Goal: Entertainment & Leisure: Consume media (video, audio)

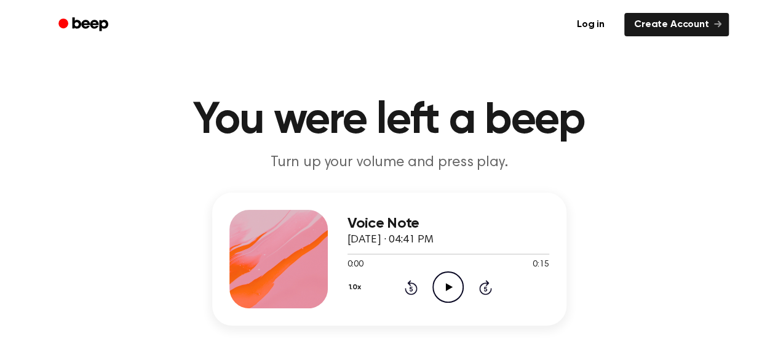
click at [442, 274] on icon "Play Audio" at bounding box center [447, 286] width 31 height 31
click at [445, 293] on icon "Play Audio" at bounding box center [447, 286] width 31 height 31
click at [412, 285] on icon "Rewind 5 seconds" at bounding box center [411, 287] width 14 height 16
click at [411, 288] on icon "Rewind 5 seconds" at bounding box center [411, 287] width 14 height 16
click at [448, 277] on icon "Play Audio" at bounding box center [447, 286] width 31 height 31
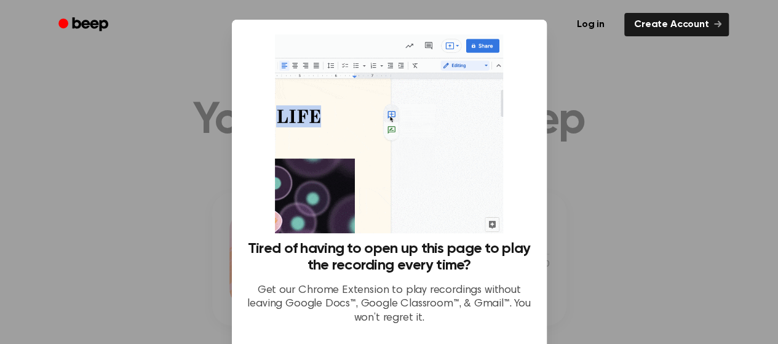
click at [599, 122] on div at bounding box center [389, 172] width 778 height 344
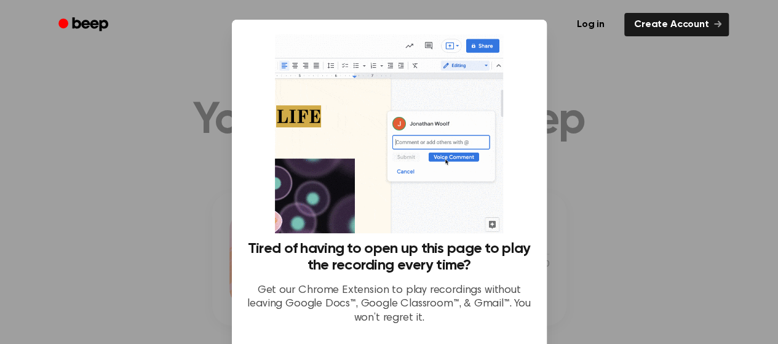
scroll to position [103, 0]
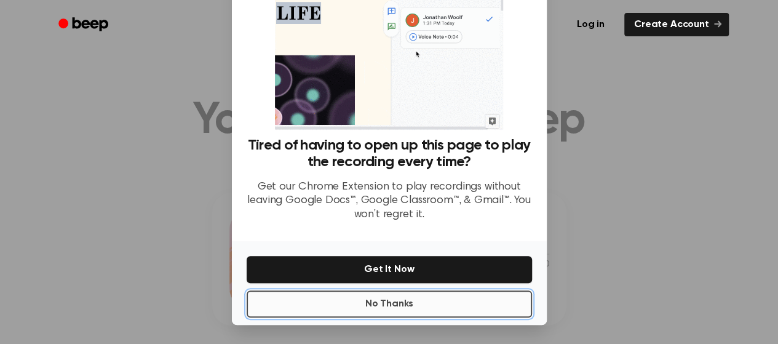
click at [448, 301] on button "No Thanks" at bounding box center [389, 303] width 285 height 27
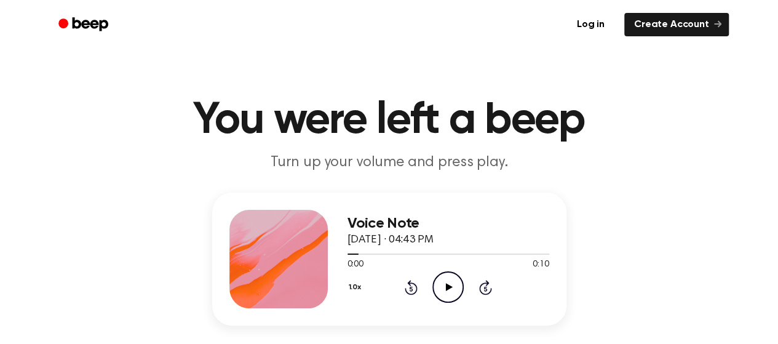
click at [447, 288] on icon at bounding box center [449, 287] width 7 height 8
